Goal: Find specific page/section: Find specific page/section

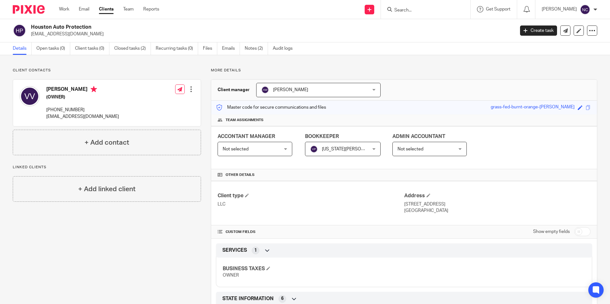
scroll to position [95, 0]
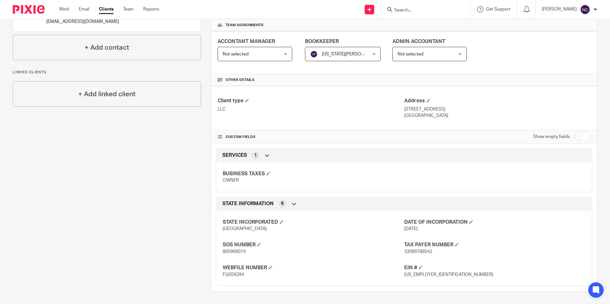
click at [408, 10] on input "Search" at bounding box center [422, 11] width 57 height 6
click at [399, 10] on input "Search" at bounding box center [422, 11] width 57 height 6
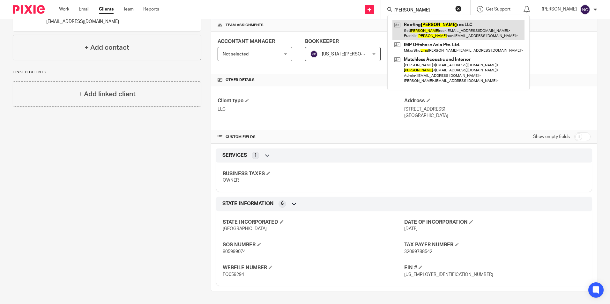
type input "[PERSON_NAME]"
click at [417, 30] on link at bounding box center [459, 30] width 132 height 20
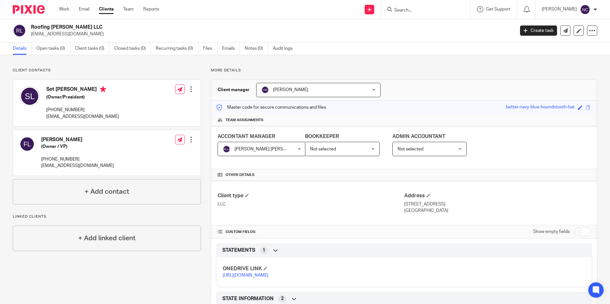
click at [266, 278] on link "[URL][DOMAIN_NAME]" at bounding box center [246, 275] width 46 height 4
click at [412, 9] on input "Search" at bounding box center [422, 11] width 57 height 6
type input "avs"
click at [415, 24] on link at bounding box center [441, 27] width 96 height 15
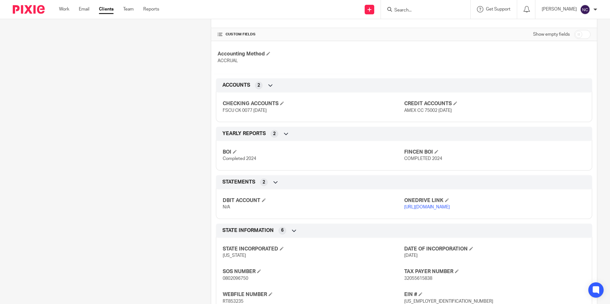
scroll to position [191, 0]
click at [439, 210] on p "https://ccfstaxes-my.sharepoint.com/:f:/g/personal/angie_ccfsbookkeeping_com/Eo…" at bounding box center [494, 207] width 181 height 6
click at [441, 209] on link "https://ccfstaxes-my.sharepoint.com/:f:/g/personal/angie_ccfsbookkeeping_com/Eo…" at bounding box center [427, 207] width 46 height 4
